Goal: Task Accomplishment & Management: Manage account settings

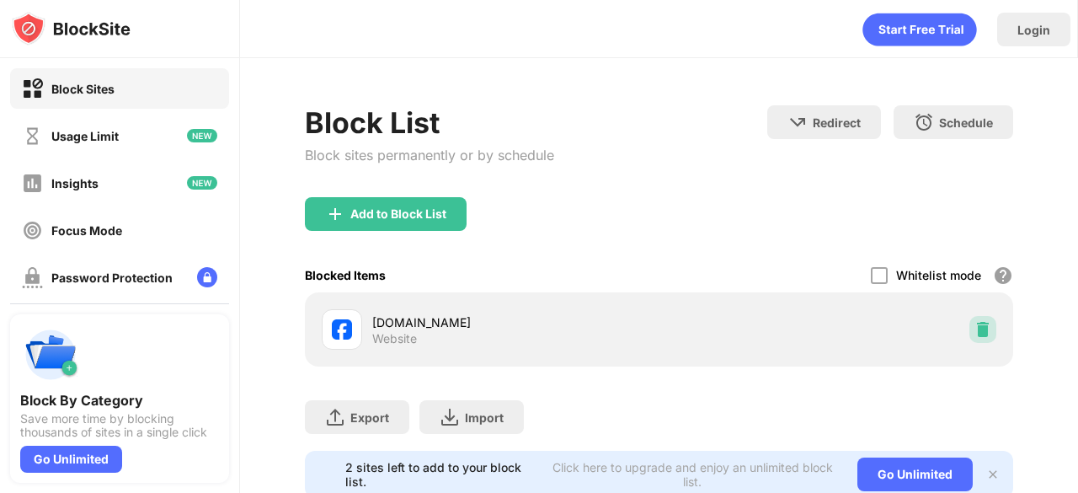
click at [969, 332] on div at bounding box center [982, 329] width 27 height 27
